Goal: Task Accomplishment & Management: Manage account settings

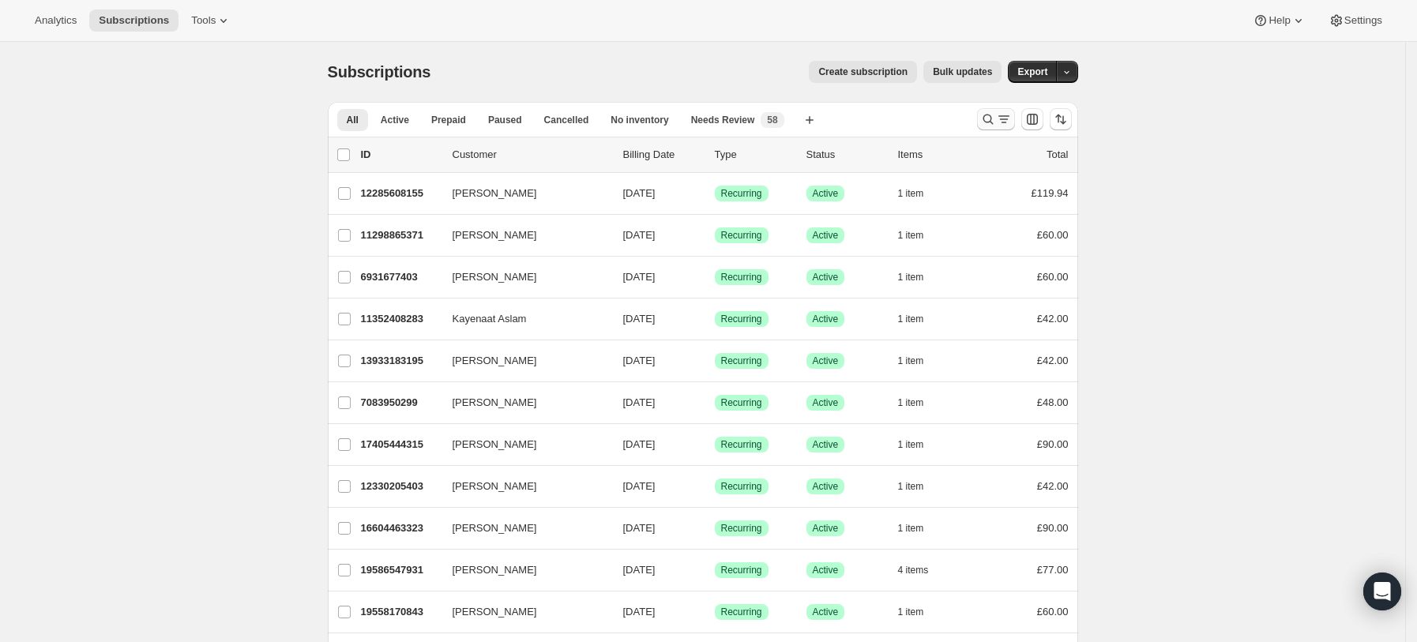
click at [1003, 115] on icon "Search and filter results" at bounding box center [1004, 119] width 16 height 16
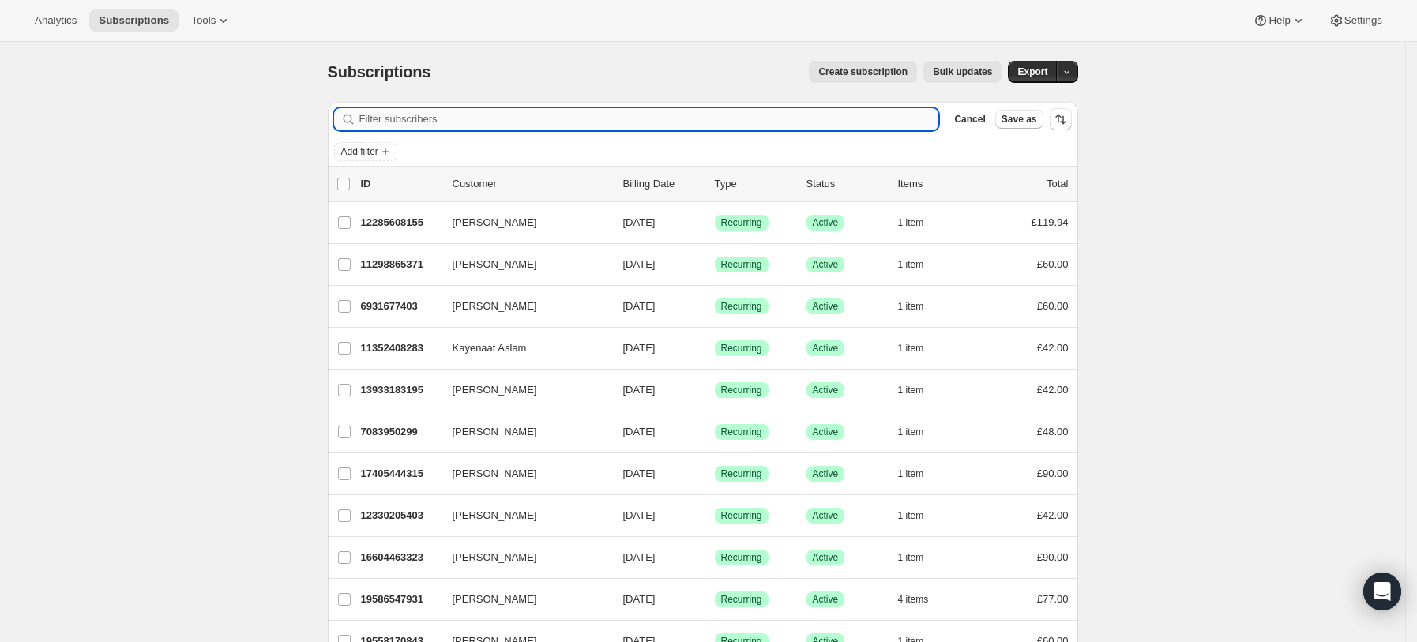
click at [714, 120] on input "Filter subscribers" at bounding box center [649, 119] width 580 height 22
paste input "[EMAIL_ADDRESS][DOMAIN_NAME]"
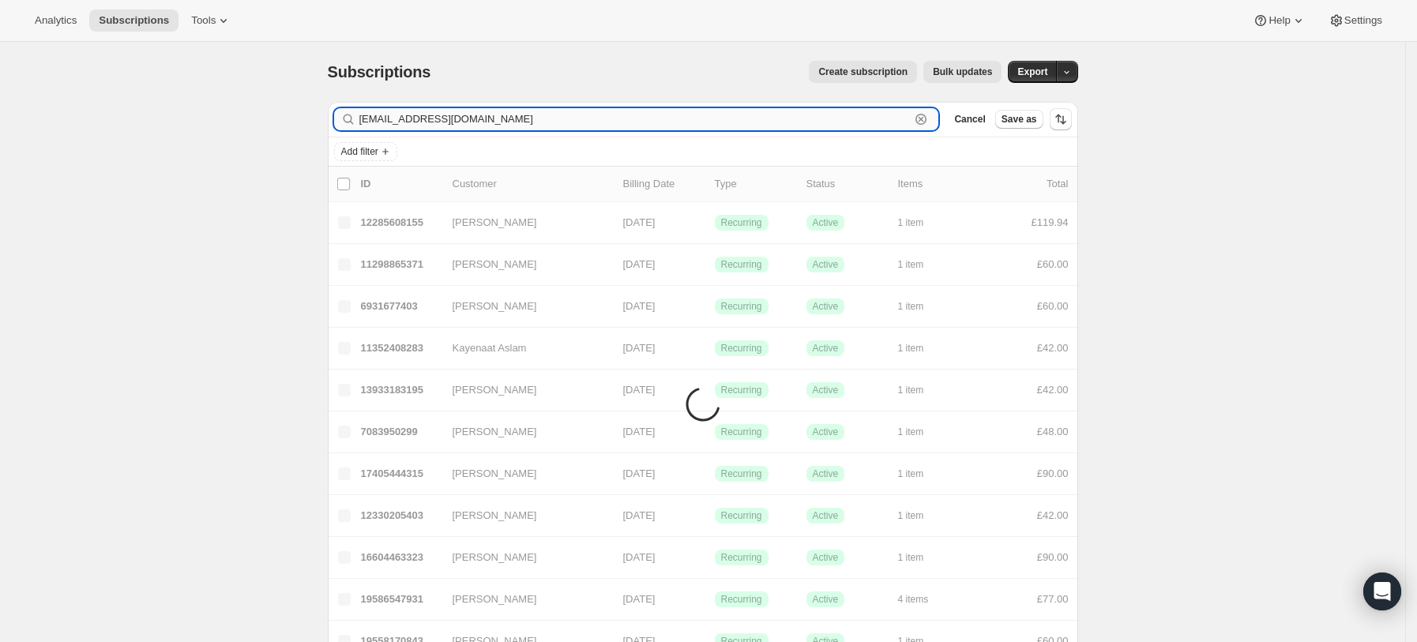
type input "[EMAIL_ADDRESS][DOMAIN_NAME]"
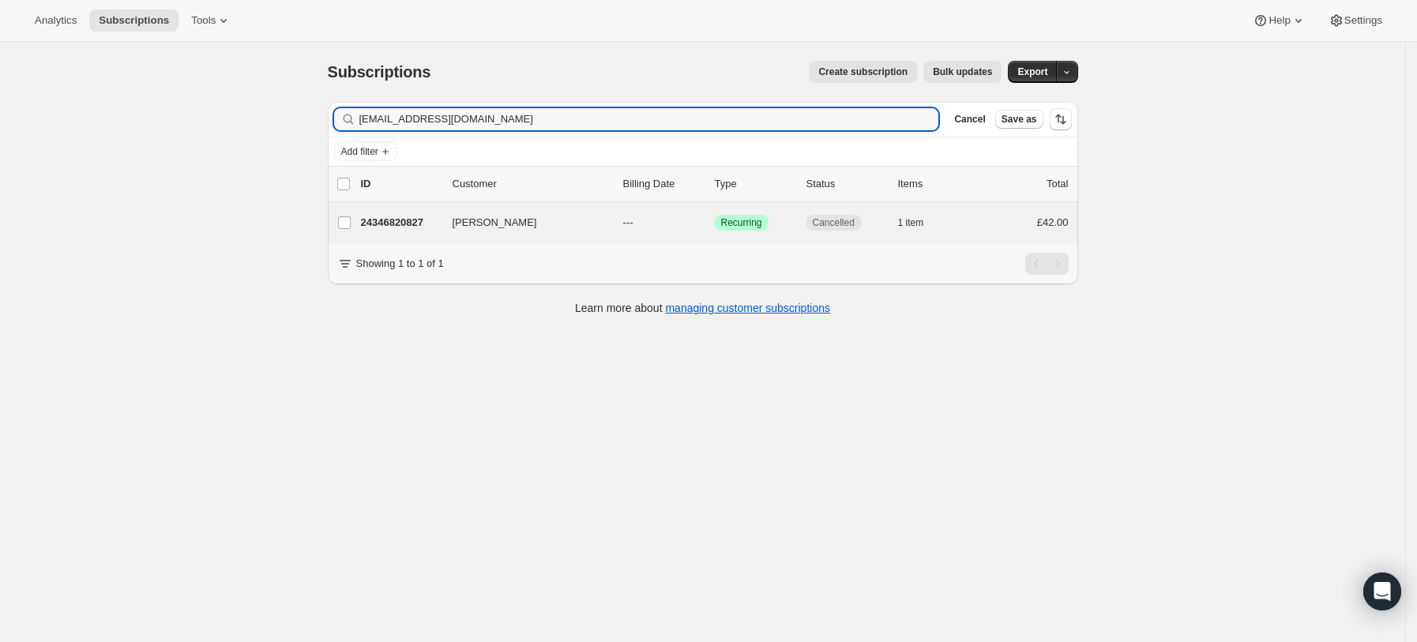
click at [386, 210] on div "[PERSON_NAME] 24346820827 [PERSON_NAME] --- Success Recurring Cancelled 1 item …" at bounding box center [703, 222] width 750 height 41
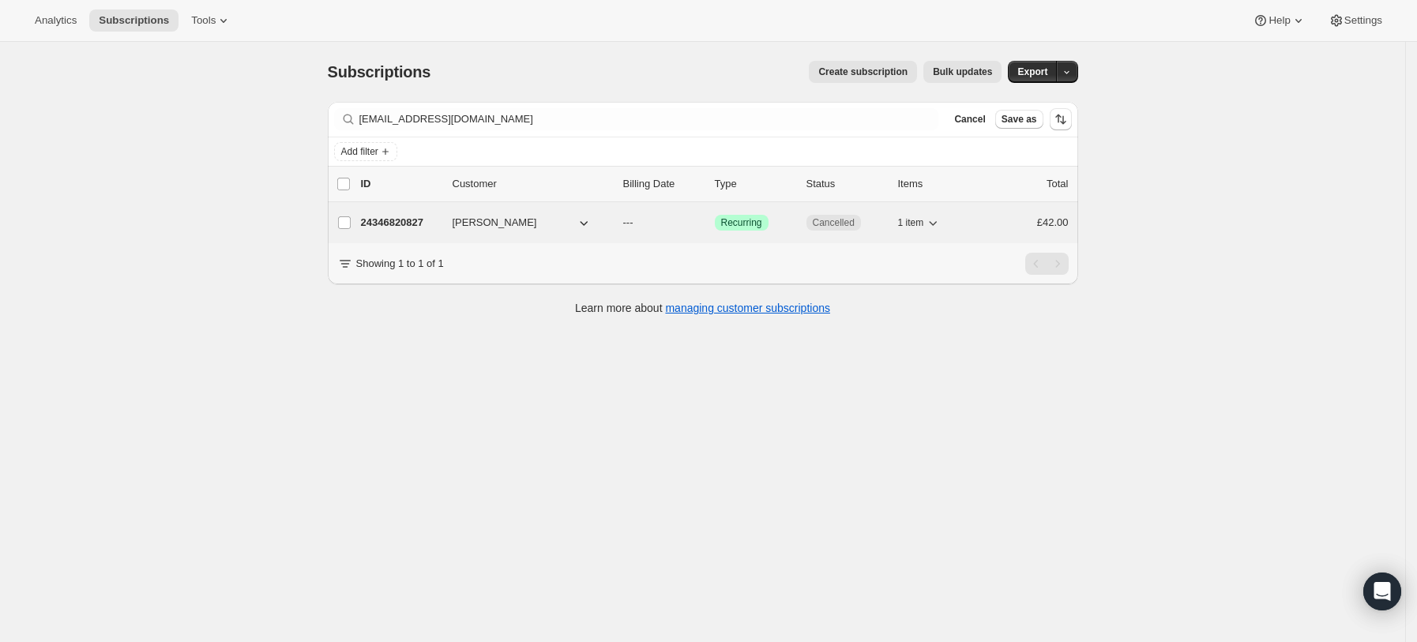
click at [451, 220] on div "24346820827 [PERSON_NAME] --- Success Recurring Cancelled 1 item £42.00" at bounding box center [715, 223] width 708 height 22
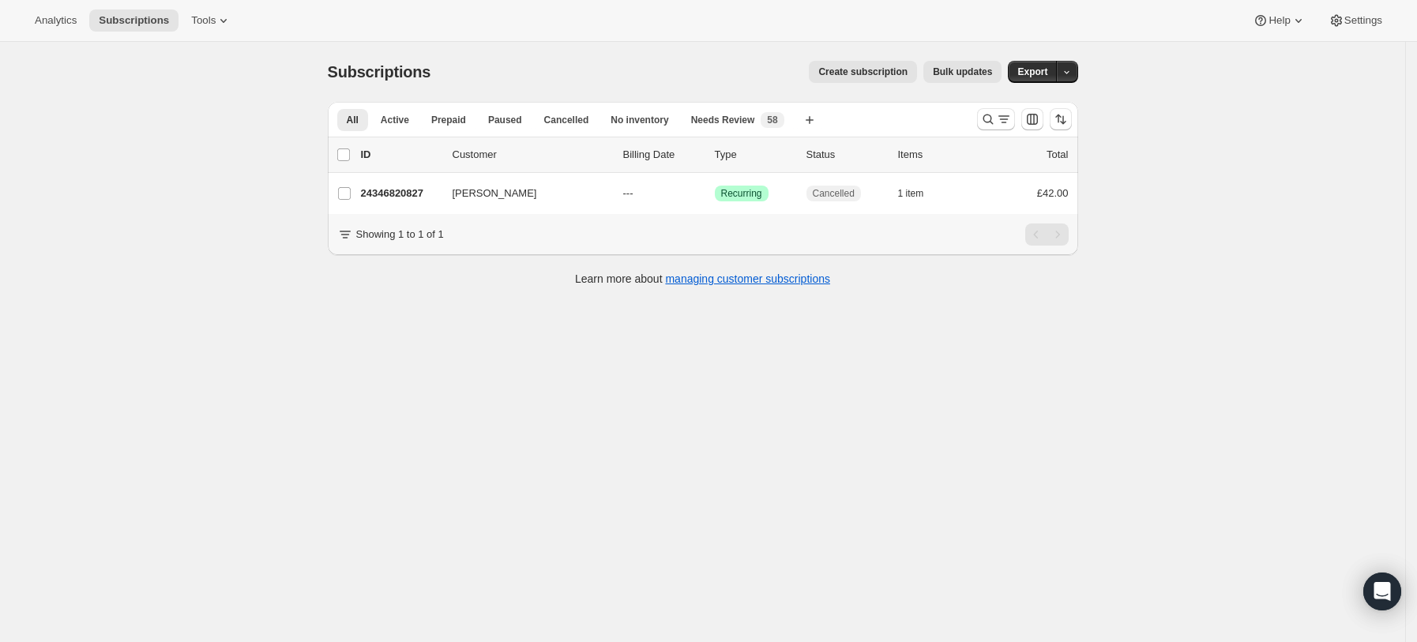
click at [1032, 430] on div "Subscriptions. This page is ready Subscriptions Create subscription Bulk update…" at bounding box center [702, 363] width 1405 height 642
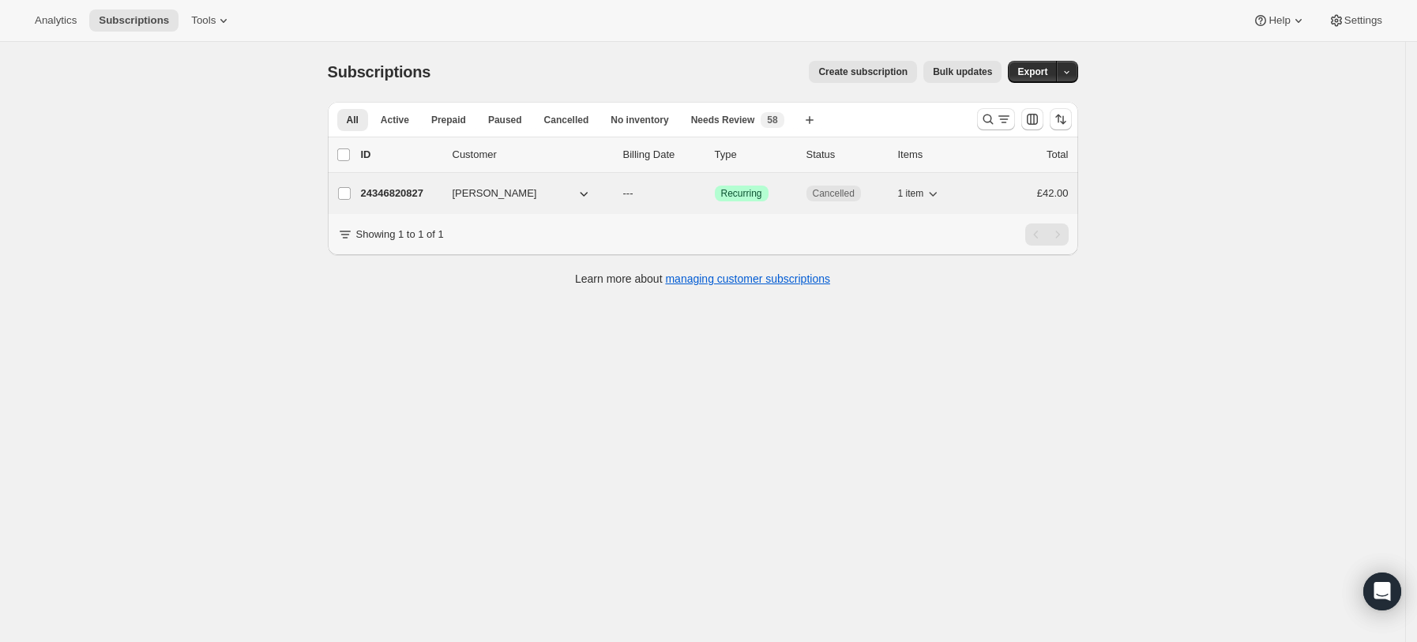
click at [412, 198] on p "24346820827" at bounding box center [400, 194] width 79 height 16
click at [390, 188] on p "24346820827" at bounding box center [400, 194] width 79 height 16
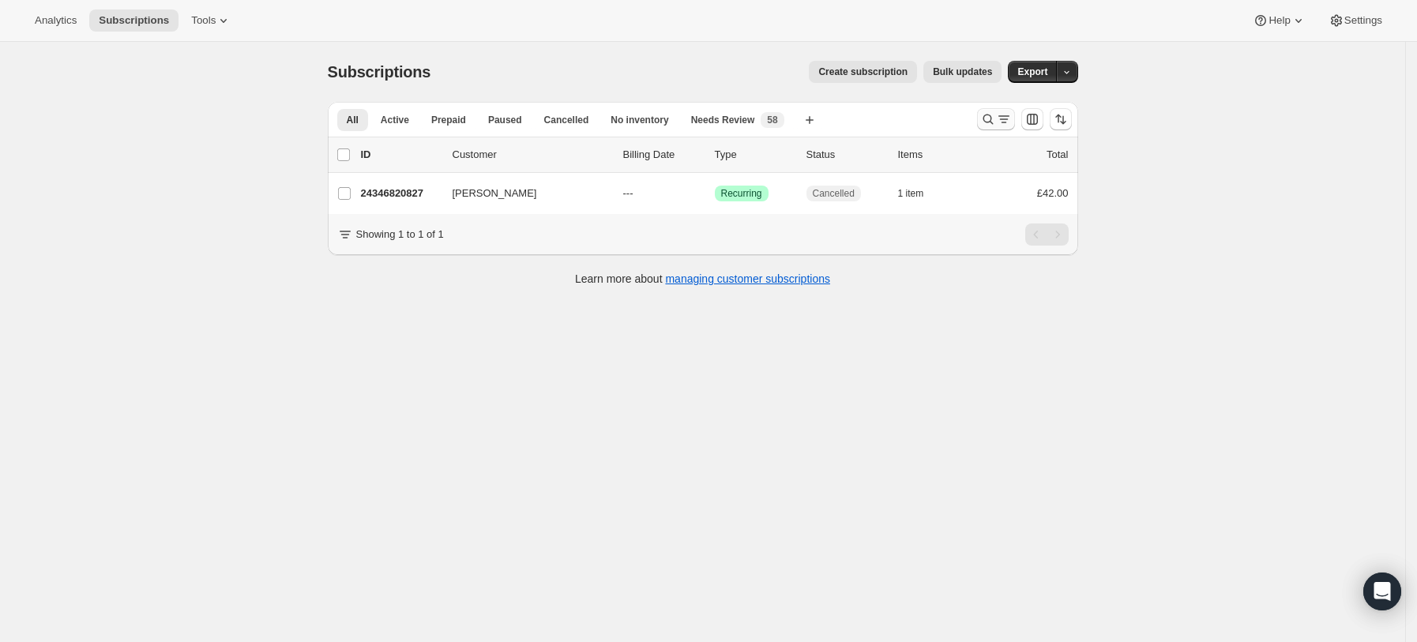
click at [987, 122] on icon "Search and filter results" at bounding box center [988, 119] width 16 height 16
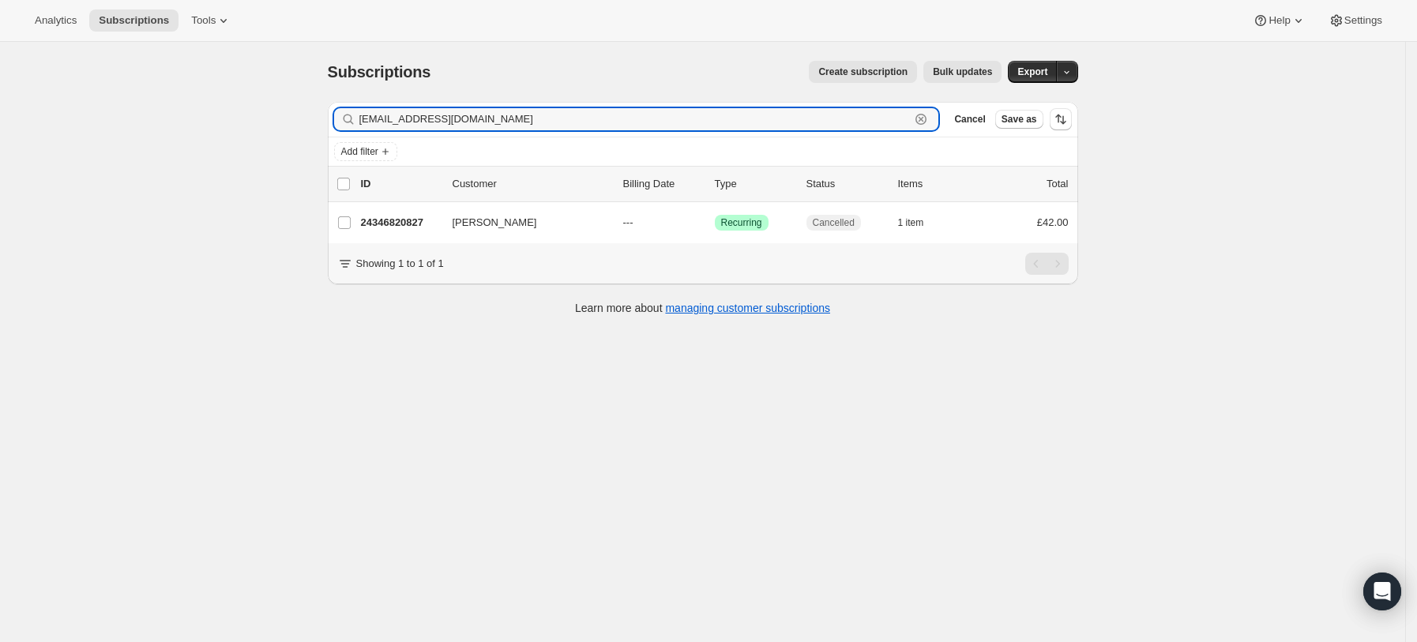
click at [929, 119] on icon "button" at bounding box center [921, 119] width 16 height 16
click at [792, 118] on input "Filter subscribers" at bounding box center [649, 119] width 580 height 22
paste input "[PERSON_NAME][EMAIL_ADDRESS][PERSON_NAME][DOMAIN_NAME]"
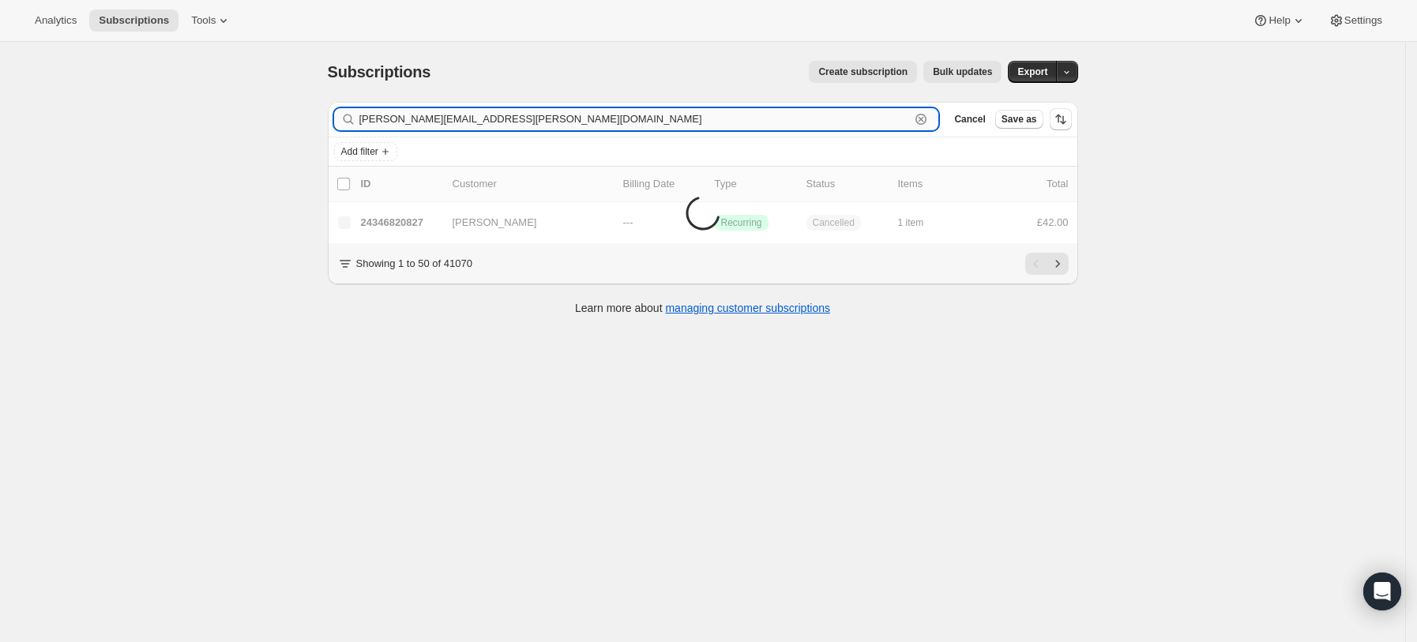
type input "[PERSON_NAME][EMAIL_ADDRESS][PERSON_NAME][DOMAIN_NAME]"
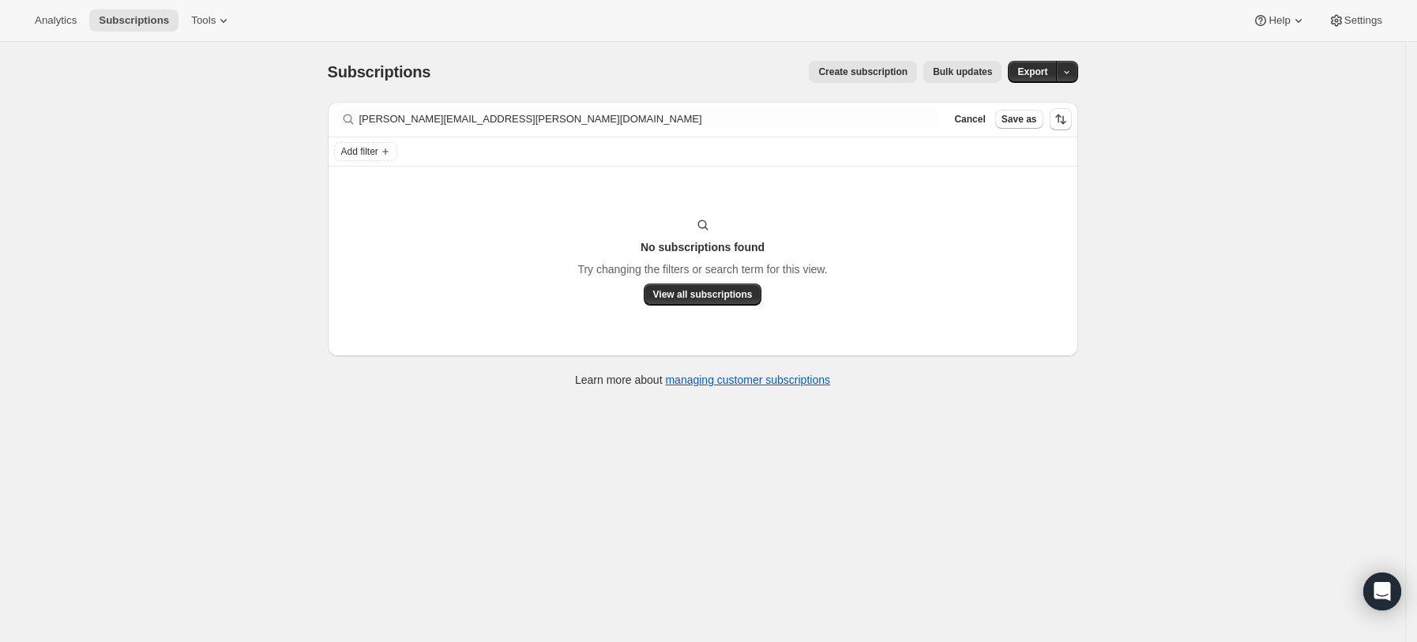
drag, startPoint x: 1356, startPoint y: 368, endPoint x: 1201, endPoint y: 299, distance: 170.1
click at [1356, 368] on div "Subscriptions. This page is ready Subscriptions Create subscription Bulk update…" at bounding box center [702, 363] width 1405 height 642
